Goal: Learn about a topic: Learn about a topic

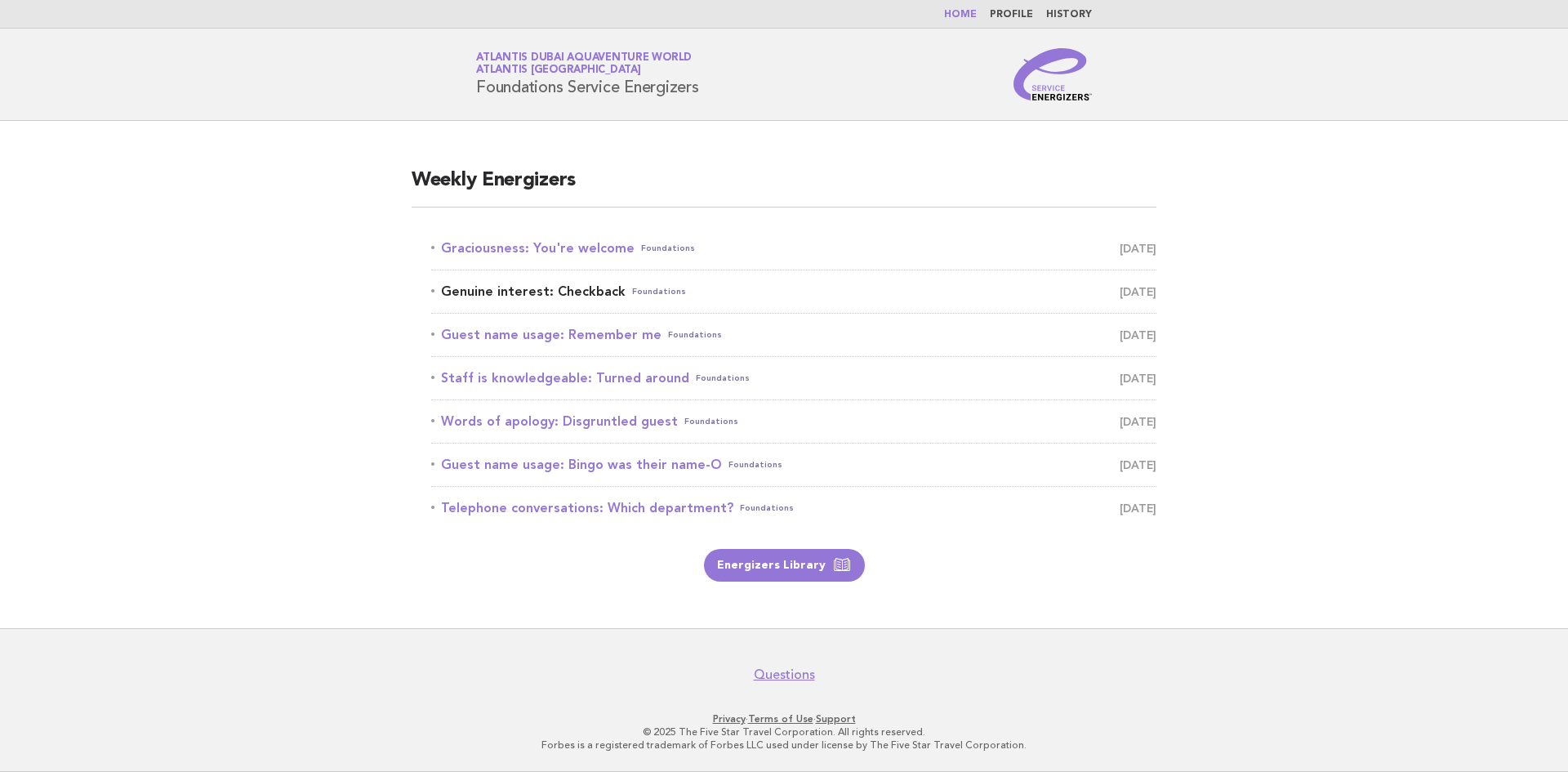
click at [1120, 290] on span "[DATE]" at bounding box center [1138, 291] width 37 height 23
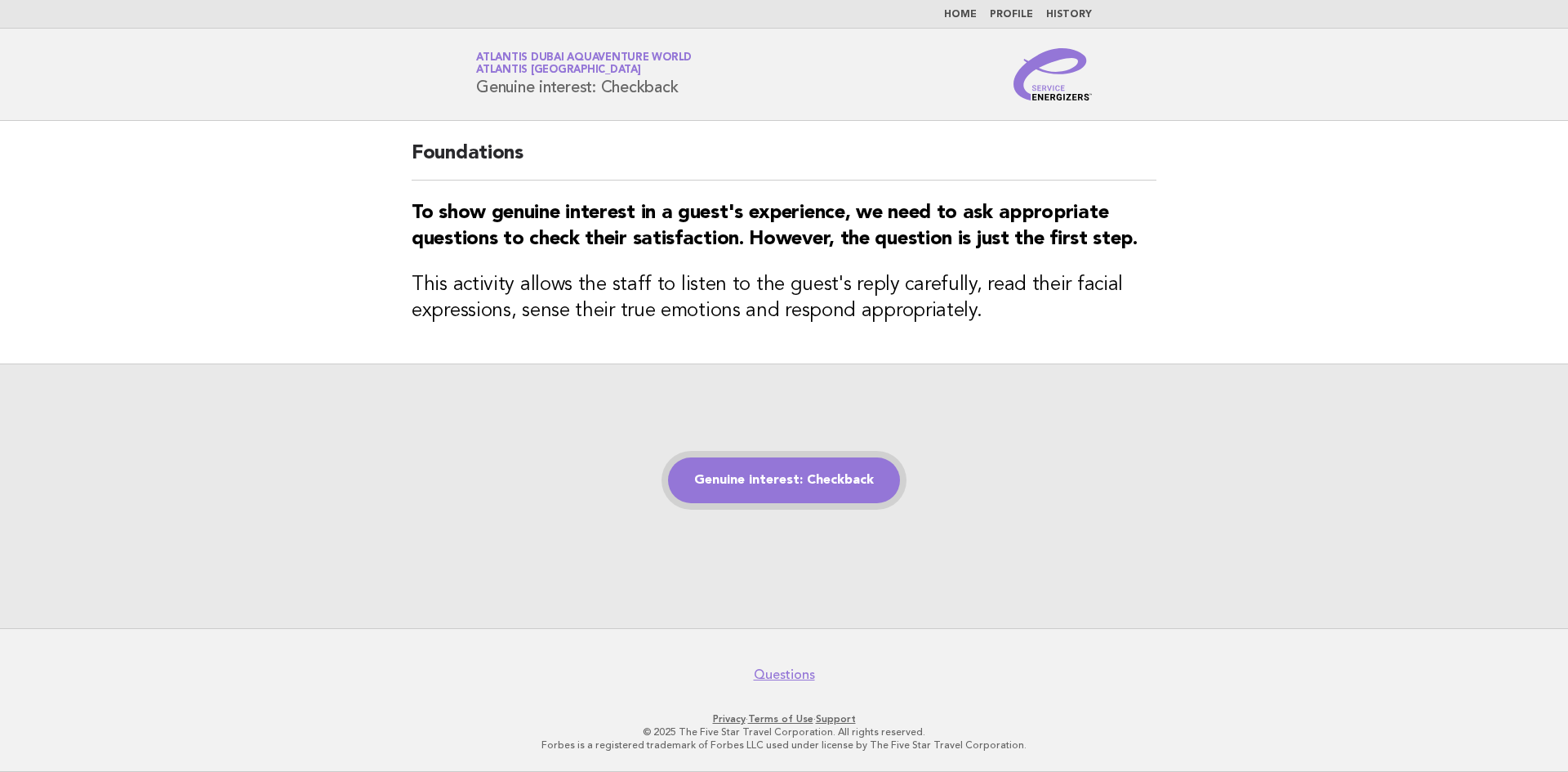
click at [823, 489] on link "Genuine interest: Checkback" at bounding box center [784, 480] width 232 height 46
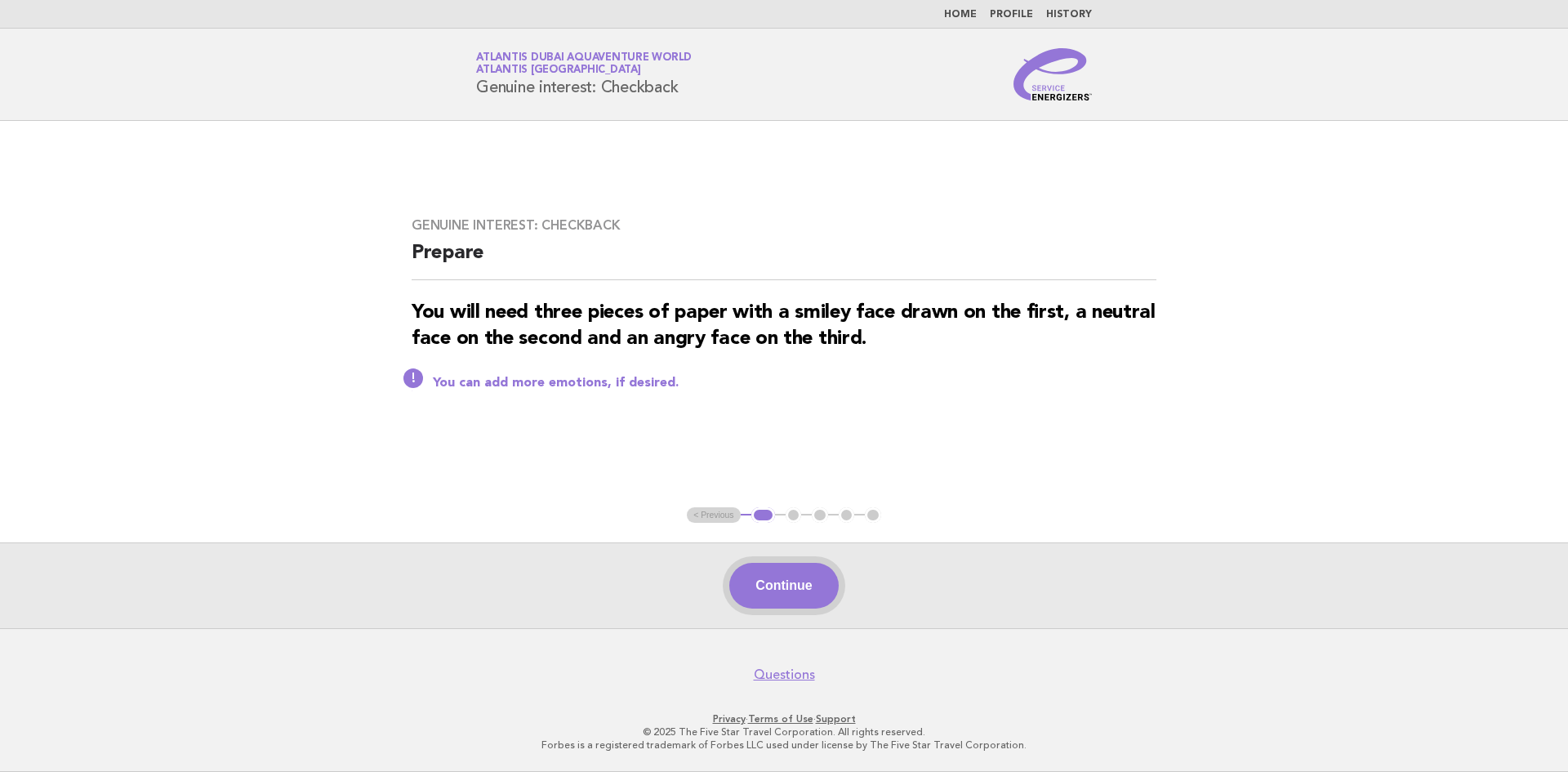
click at [789, 572] on button "Continue" at bounding box center [784, 585] width 108 height 46
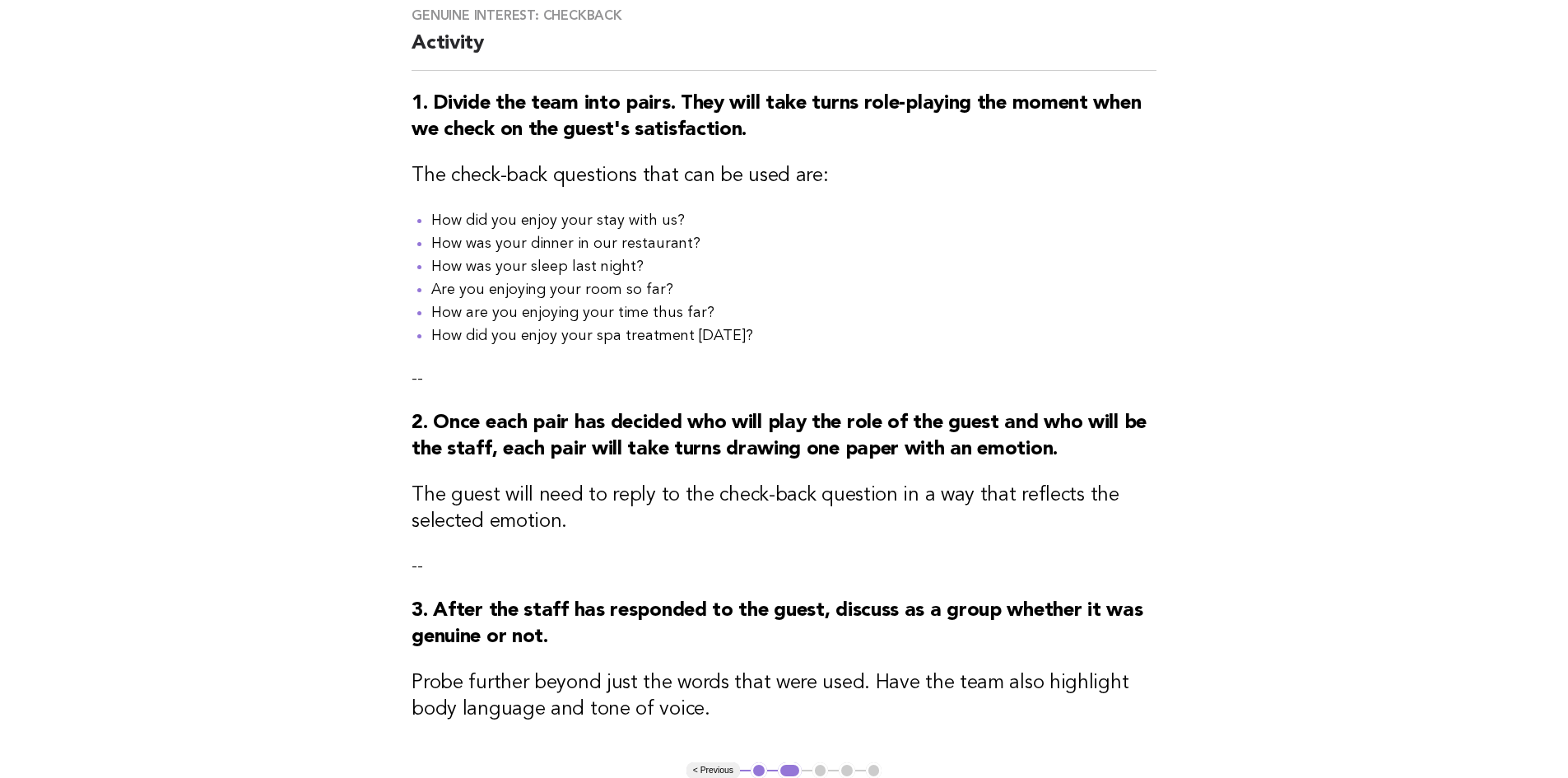
scroll to position [142, 0]
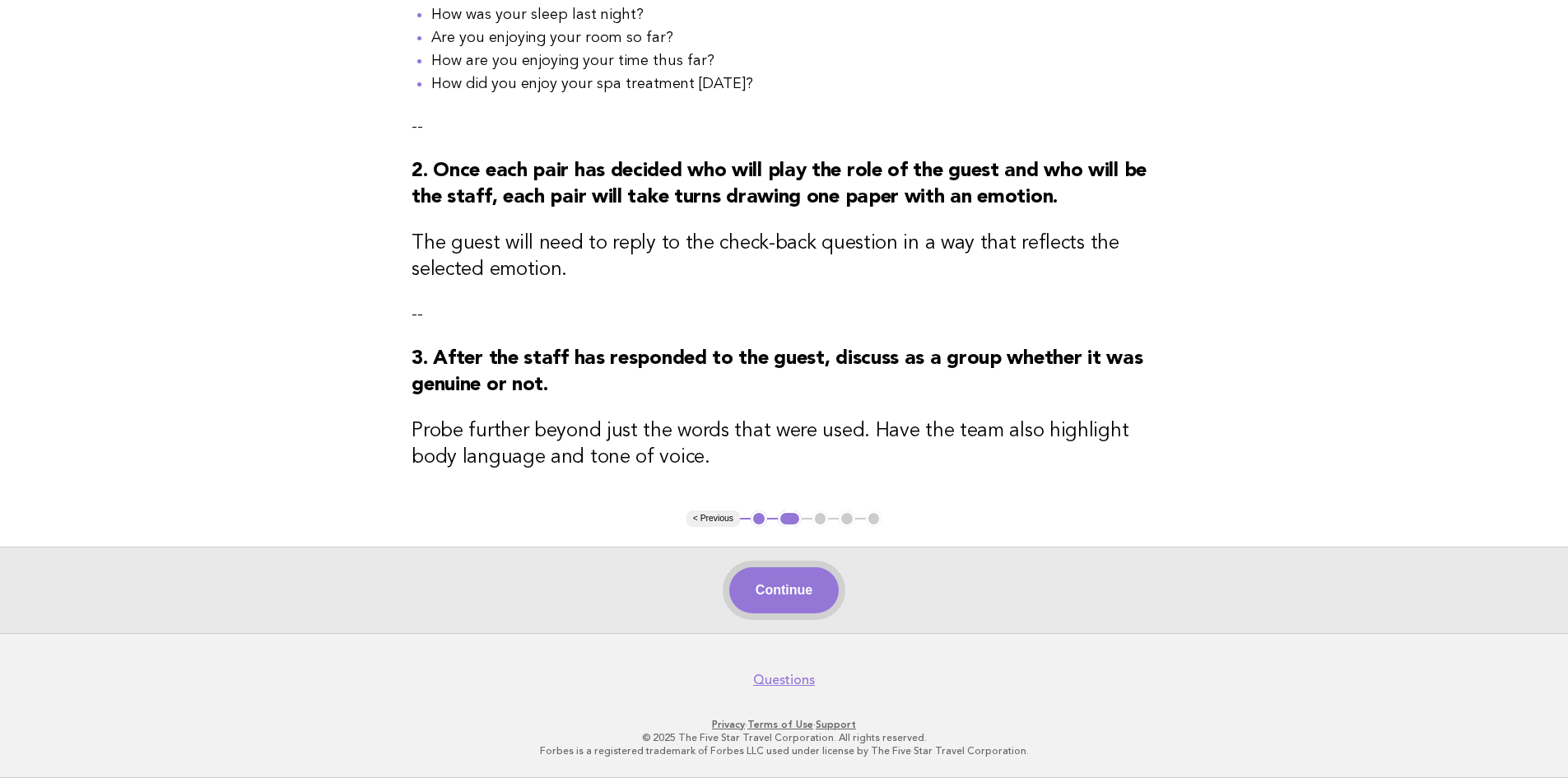
click at [809, 592] on button "Continue" at bounding box center [784, 590] width 109 height 46
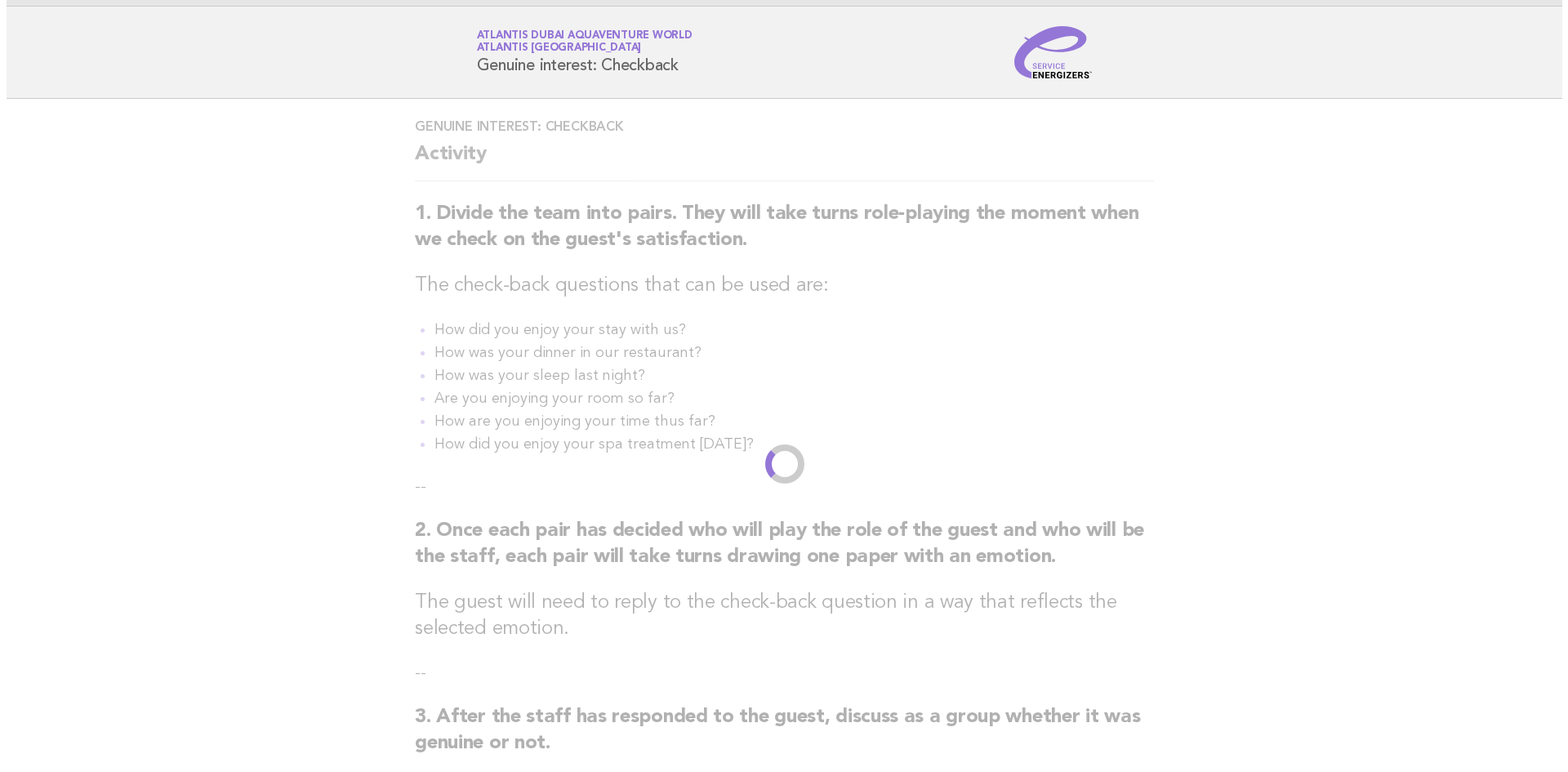
scroll to position [0, 0]
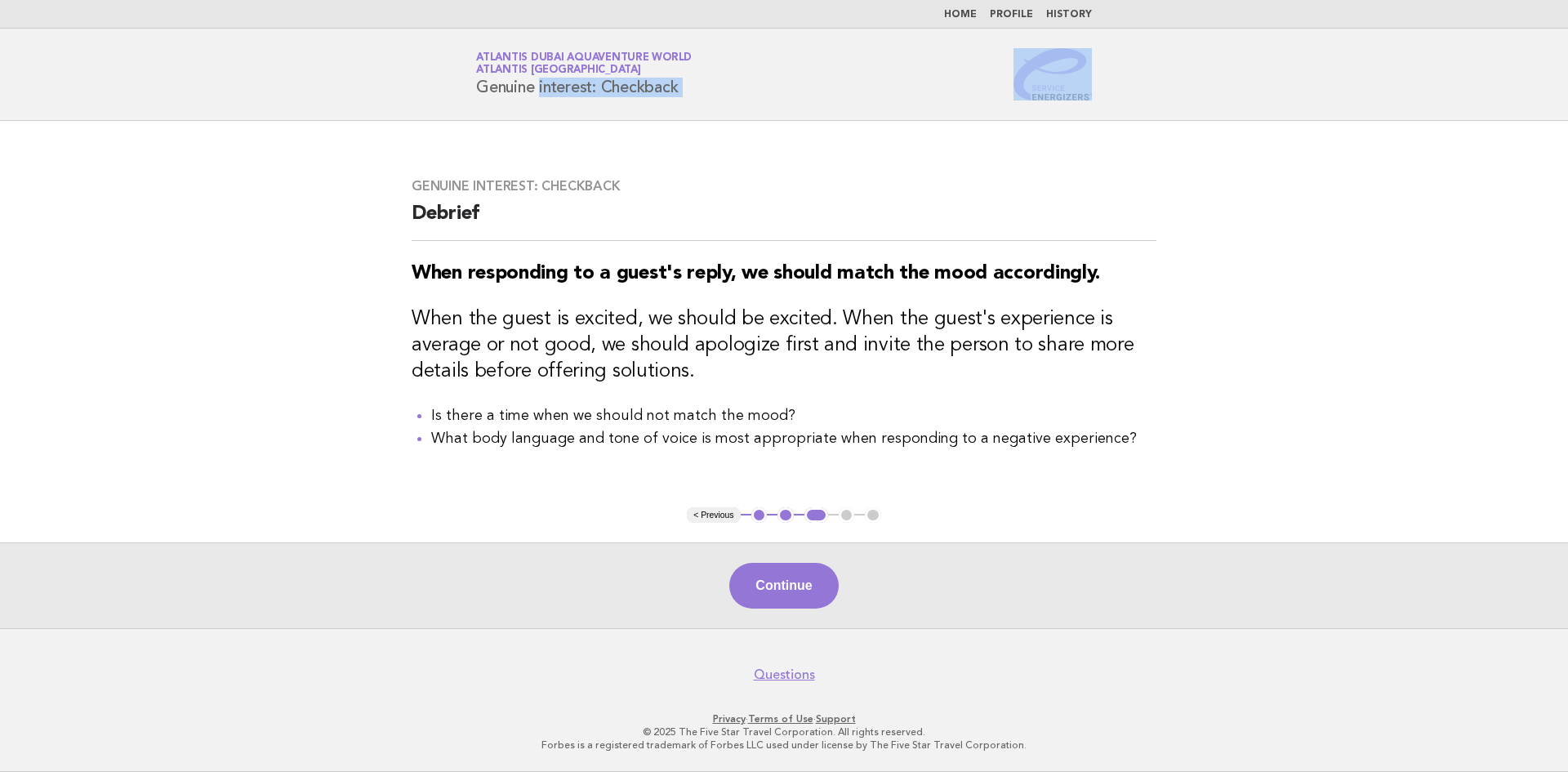
drag, startPoint x: 1182, startPoint y: 74, endPoint x: 470, endPoint y: 106, distance: 712.7
click at [470, 106] on header "Service Energizers Atlantis Dubai Aquaventure World Atlantis Dubai Genuine inte…" at bounding box center [784, 75] width 1568 height 92
copy div "Genuine interest: Checkback"
